Goal: Information Seeking & Learning: Compare options

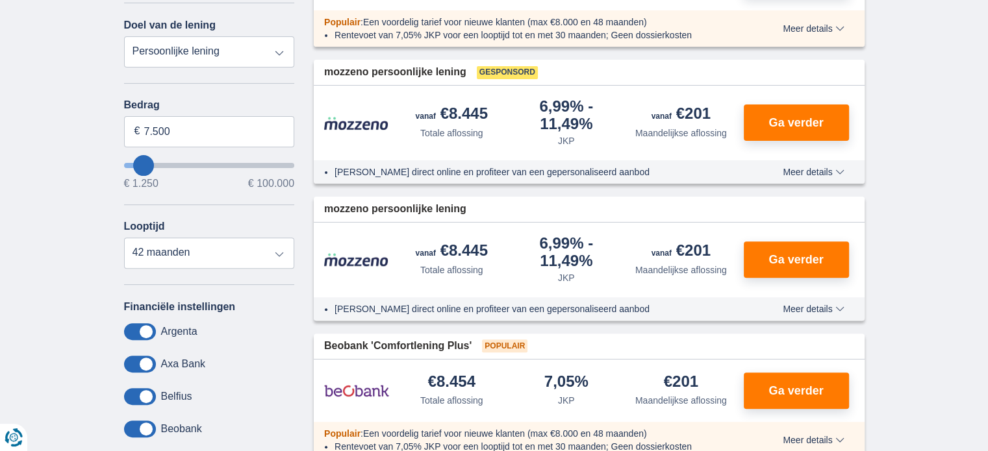
scroll to position [325, 0]
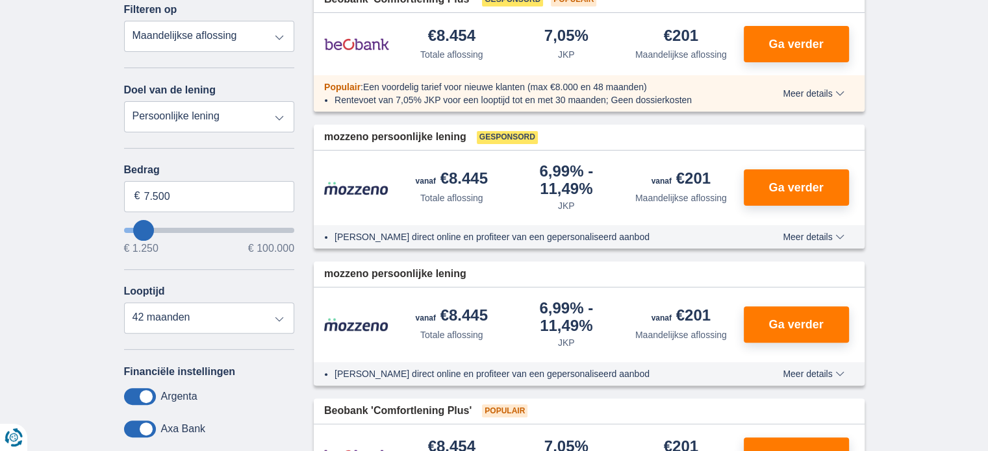
type input "1.250"
type input "1250"
select select "24"
type input "1250"
click at [133, 228] on input "wantToBorrow" at bounding box center [209, 230] width 171 height 5
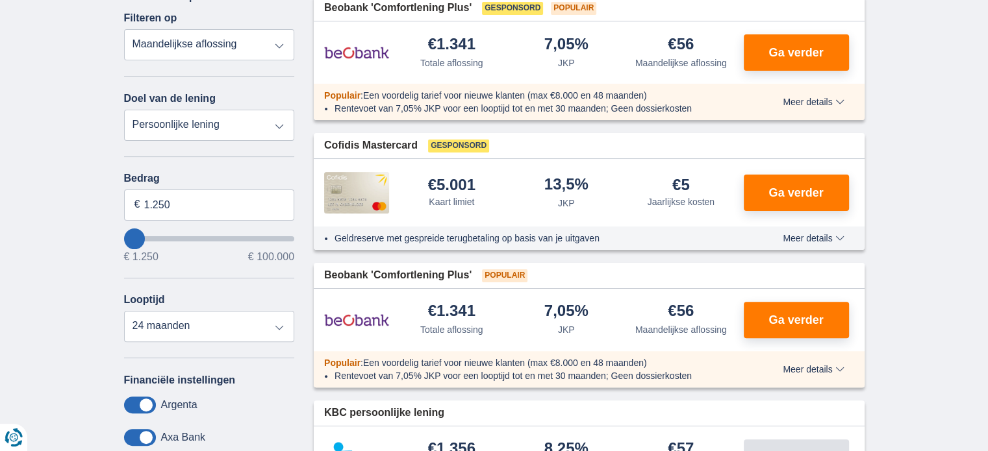
scroll to position [325, 0]
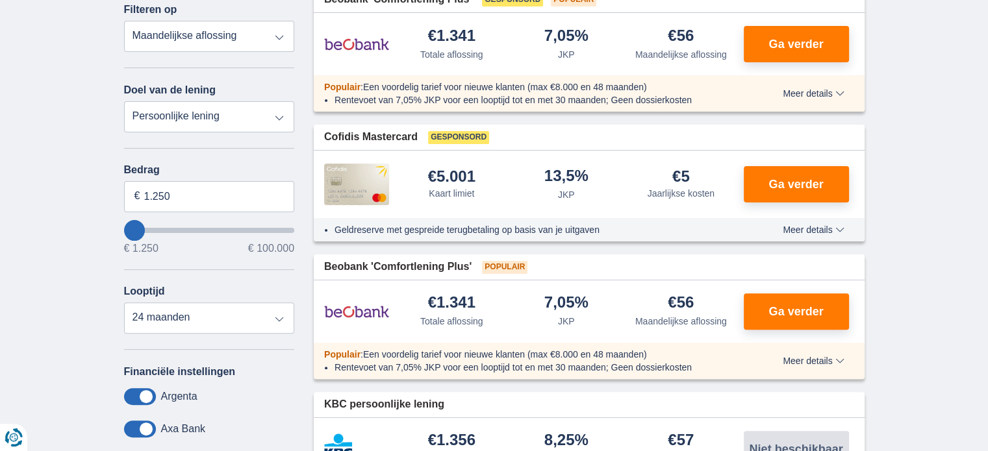
type input "9.250"
type input "9250"
select select "48"
type input "9250"
click at [145, 228] on input "wantToBorrow" at bounding box center [209, 230] width 171 height 5
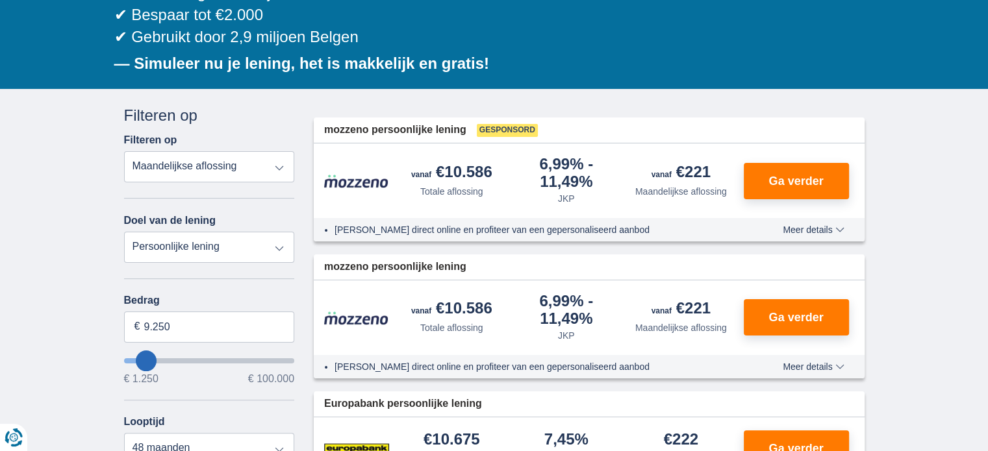
scroll to position [195, 0]
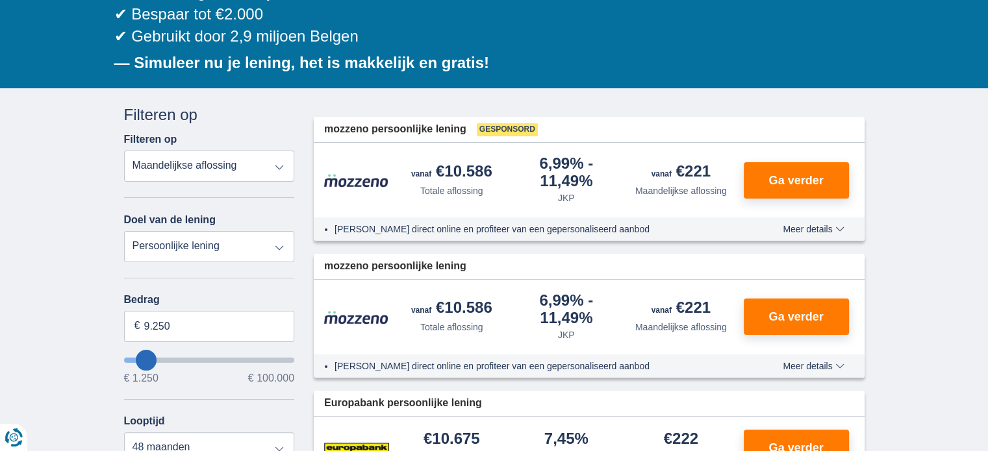
type input "6.250"
type input "6250"
select select "42"
type input "5250"
type input "5.250"
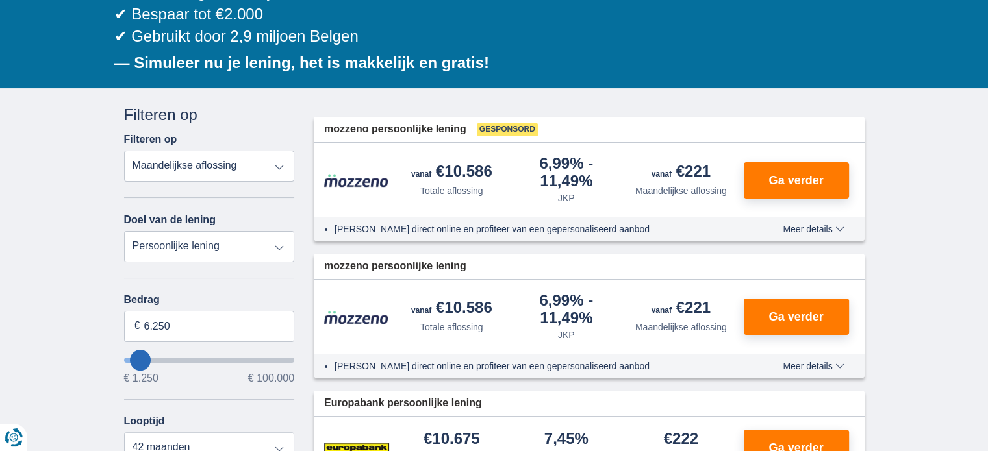
select select "36"
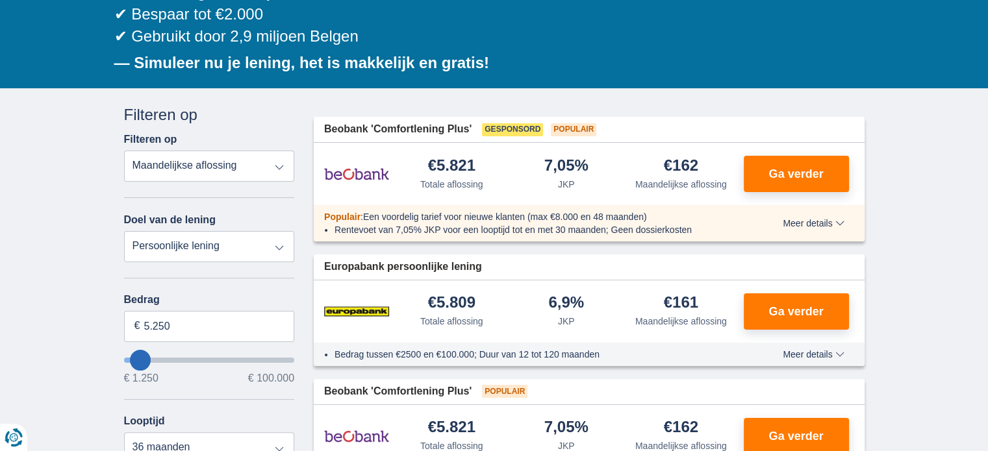
type input "1.250"
type input "1250"
select select "24"
type input "1250"
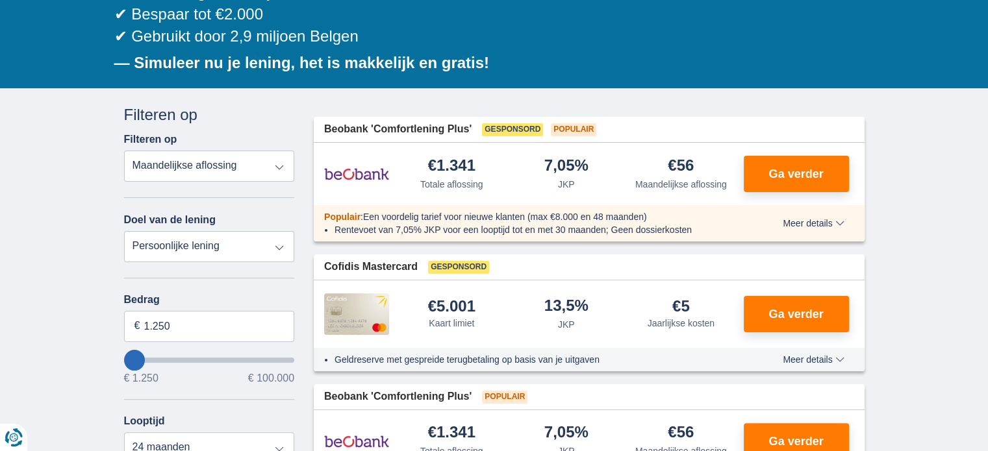
click at [140, 358] on input "wantToBorrow" at bounding box center [209, 360] width 171 height 5
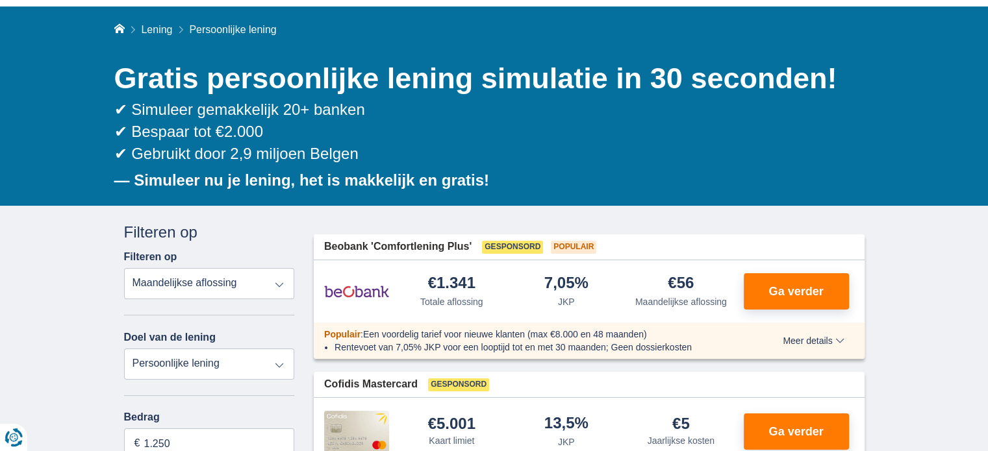
scroll to position [260, 0]
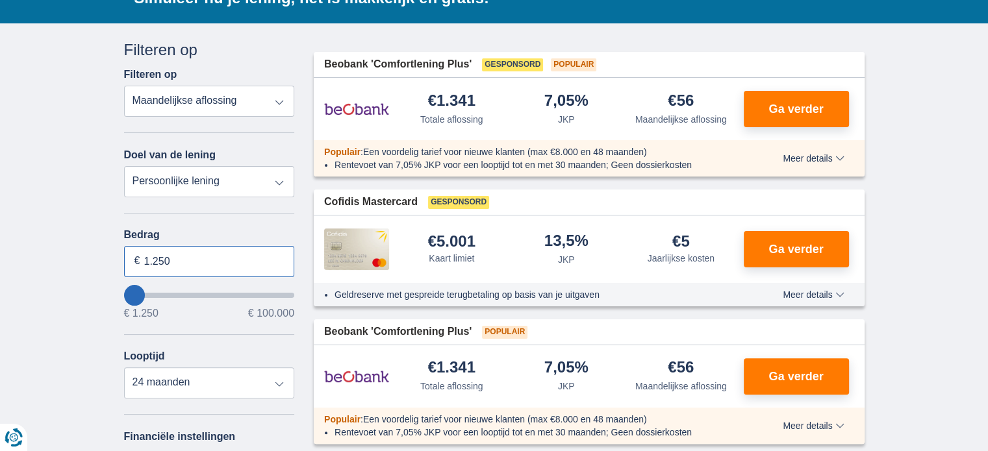
click at [247, 259] on input "1.250" at bounding box center [209, 261] width 171 height 31
type input "1"
click at [206, 258] on input "4.000" at bounding box center [209, 261] width 171 height 31
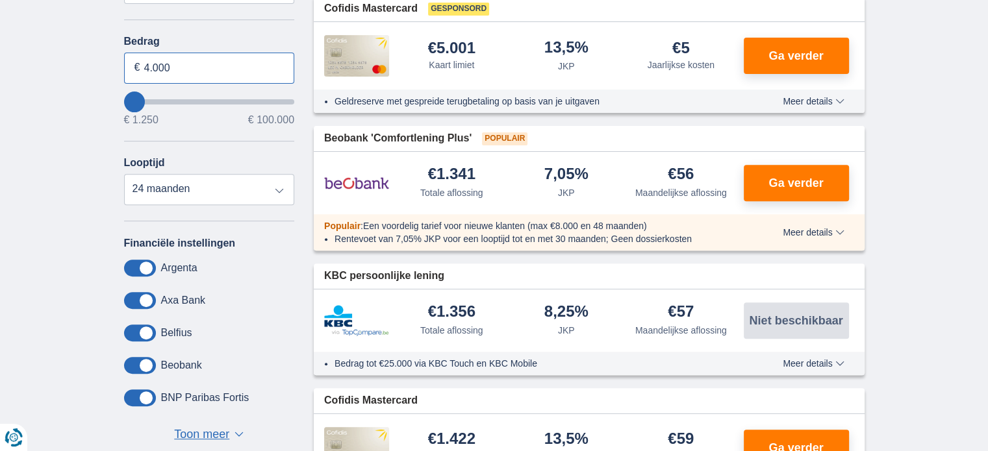
scroll to position [455, 0]
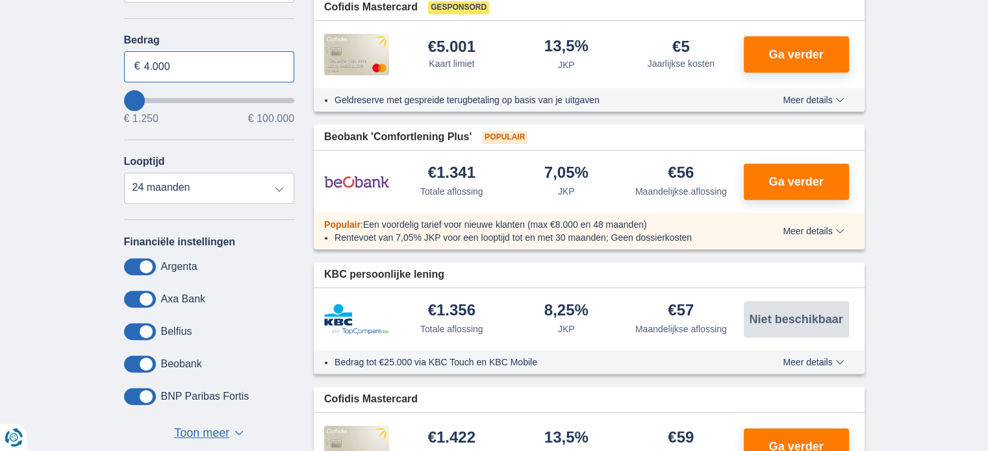
type input "4.000"
type input "4250"
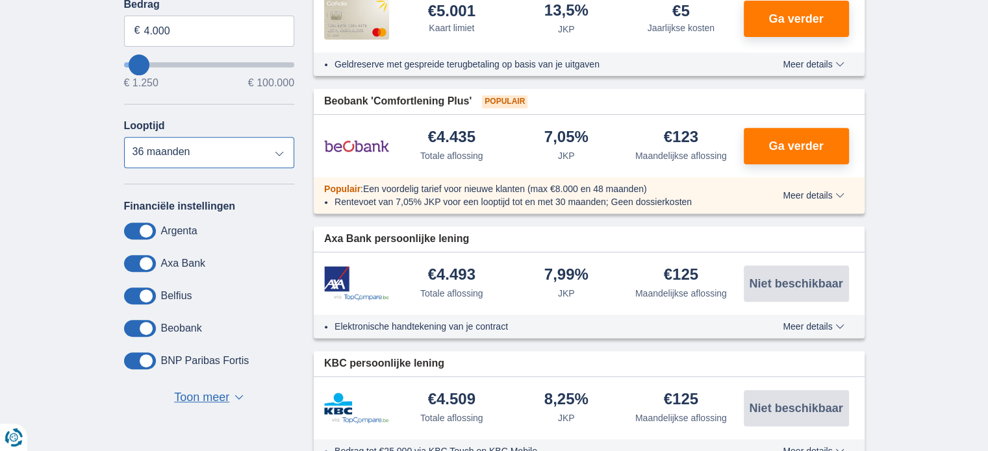
scroll to position [519, 0]
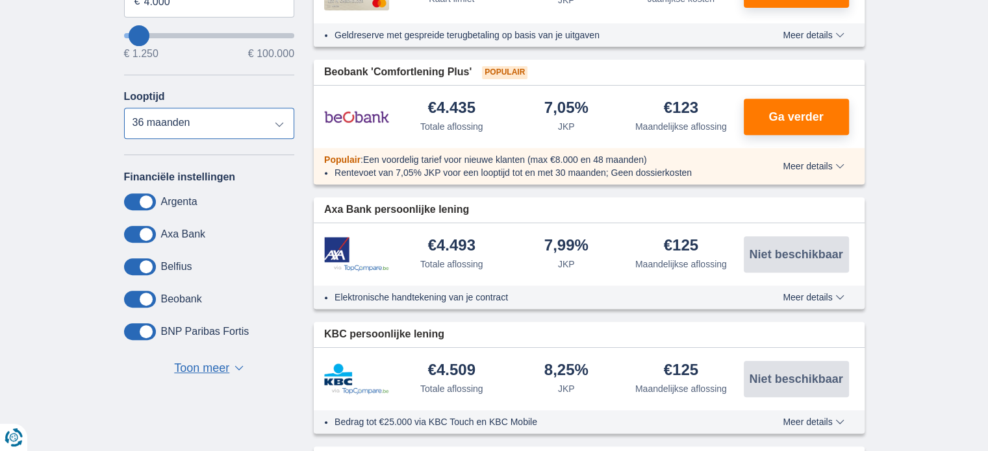
click at [277, 121] on select "12 maanden 18 maanden 24 maanden 30 maanden 36 maanden" at bounding box center [209, 123] width 171 height 31
click at [124, 108] on select "12 maanden 18 maanden 24 maanden 30 maanden 36 maanden" at bounding box center [209, 123] width 171 height 31
click at [277, 124] on select "12 maanden 18 maanden 24 maanden 30 maanden 36 maanden" at bounding box center [209, 123] width 171 height 31
click at [124, 108] on select "12 maanden 18 maanden 24 maanden 30 maanden 36 maanden" at bounding box center [209, 123] width 171 height 31
click at [279, 119] on select "12 maanden 18 maanden 24 maanden 30 maanden 36 maanden" at bounding box center [209, 123] width 171 height 31
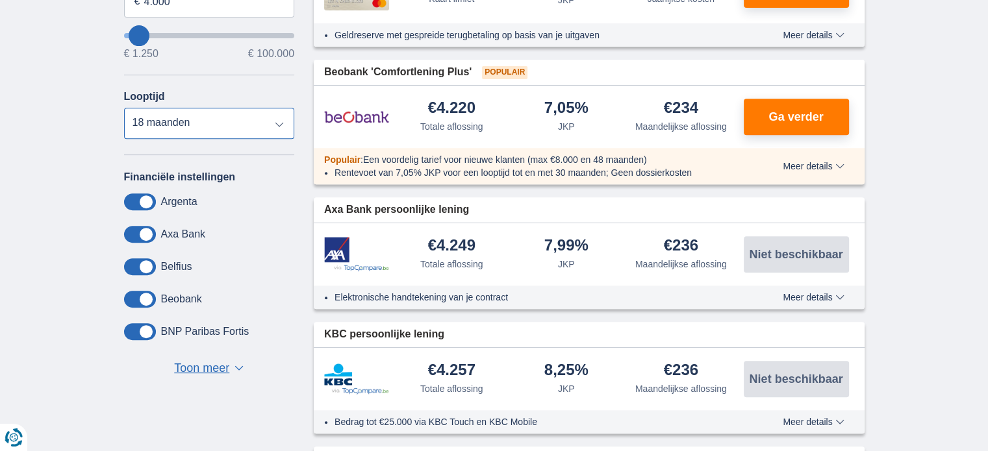
select select "24"
click at [124, 108] on select "12 maanden 18 maanden 24 maanden 30 maanden 36 maanden" at bounding box center [209, 123] width 171 height 31
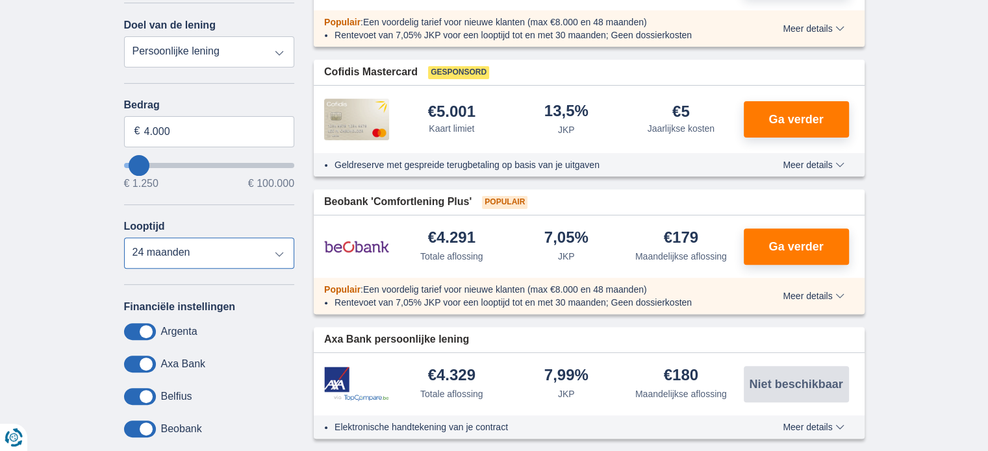
scroll to position [455, 0]
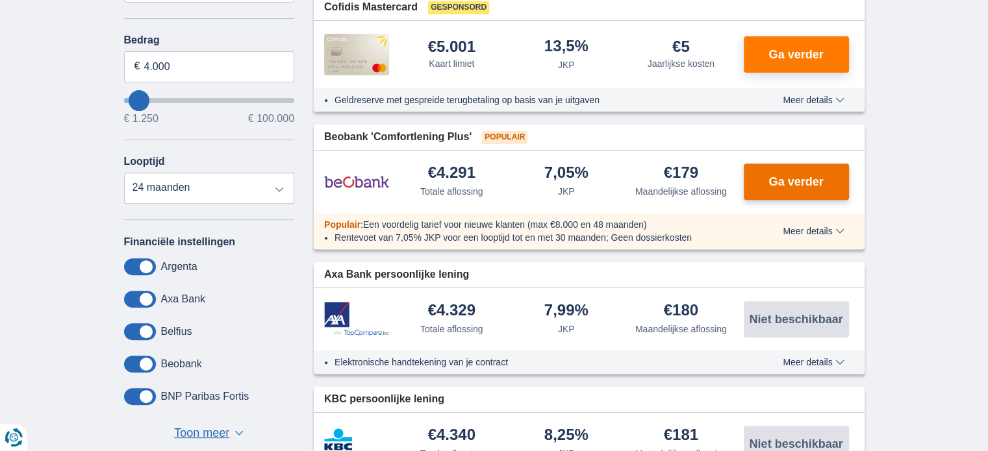
click at [797, 179] on span "Ga verder" at bounding box center [795, 182] width 55 height 12
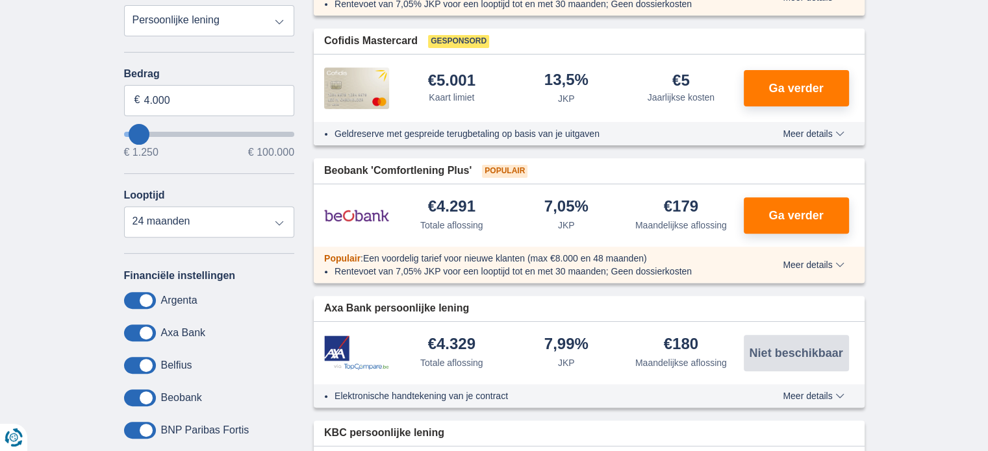
scroll to position [390, 0]
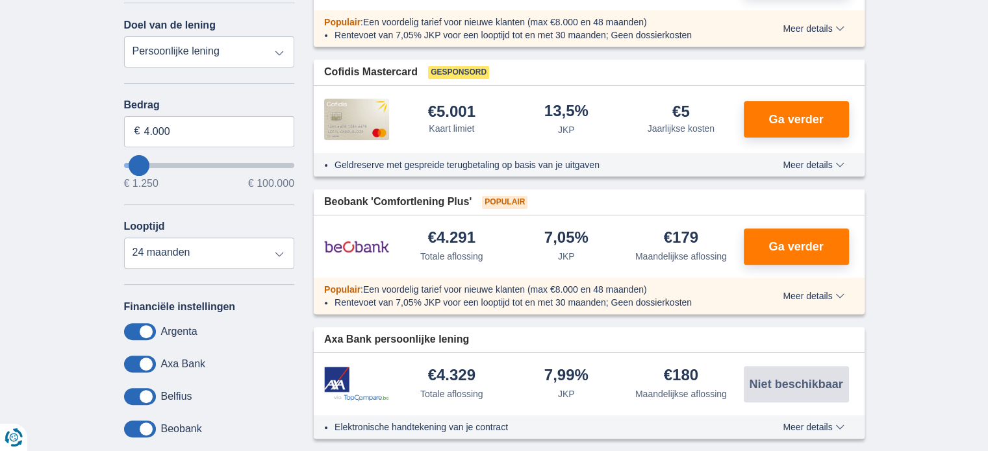
scroll to position [325, 0]
